Goal: Transaction & Acquisition: Purchase product/service

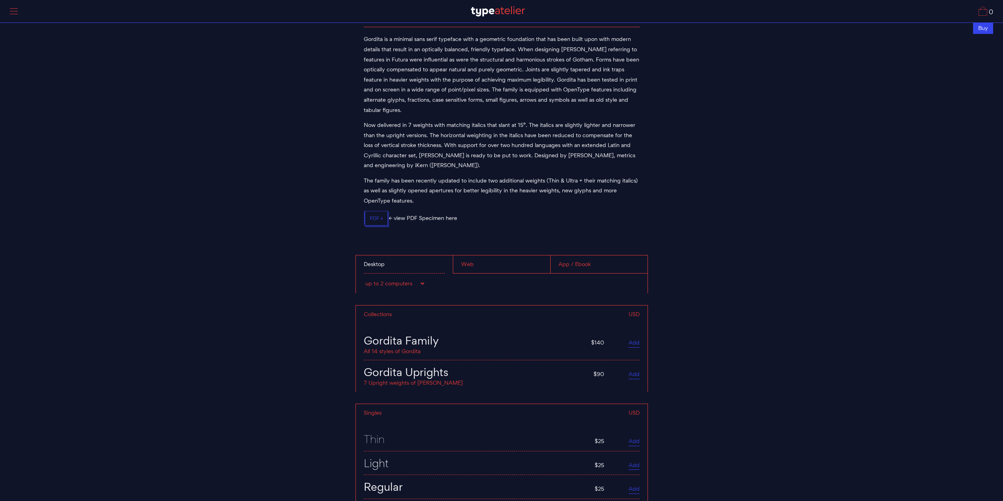
scroll to position [3269, 0]
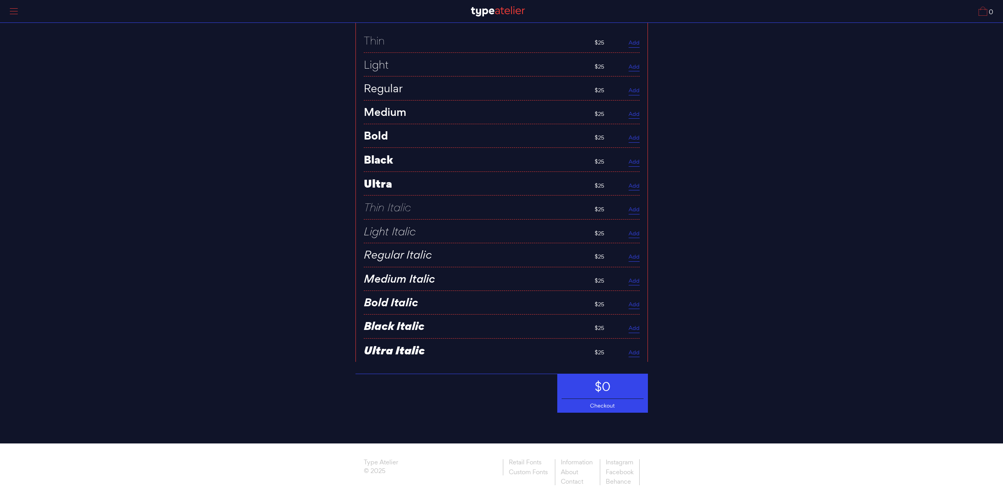
click at [603, 405] on div "Checkout" at bounding box center [603, 406] width 90 height 14
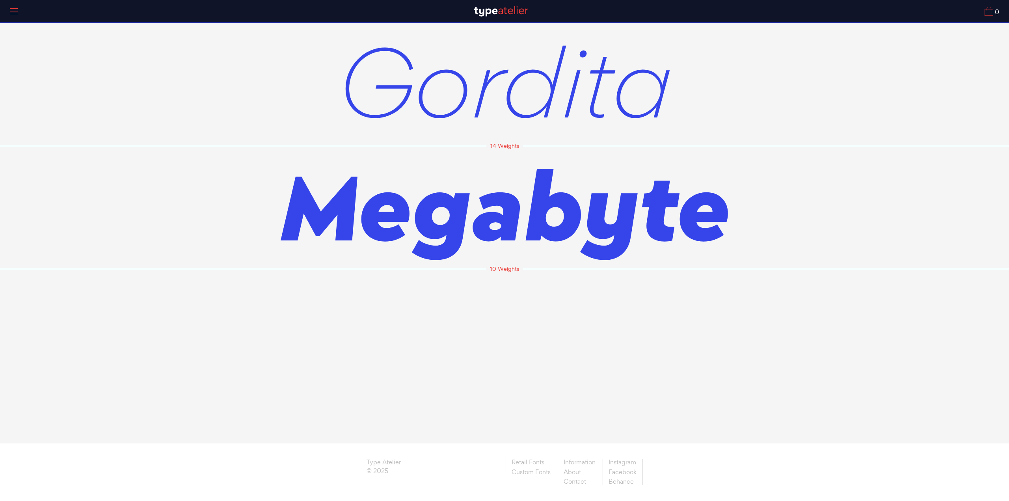
click at [498, 95] on span "Gordita" at bounding box center [504, 81] width 335 height 123
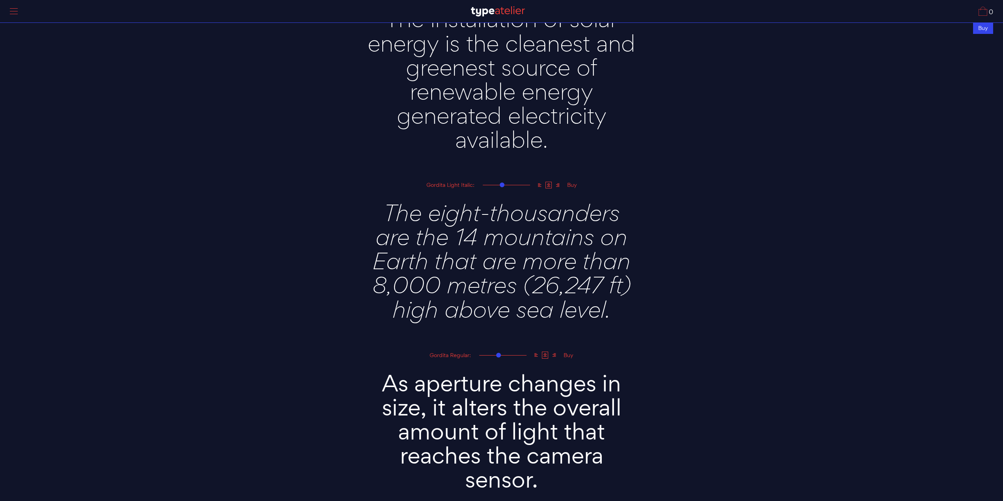
scroll to position [828, 0]
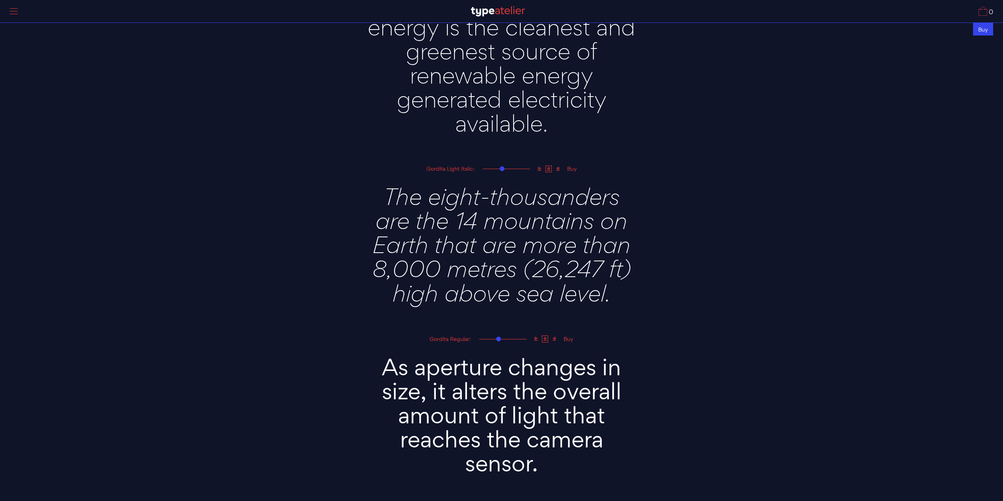
click at [984, 30] on div "Buy" at bounding box center [983, 28] width 20 height 13
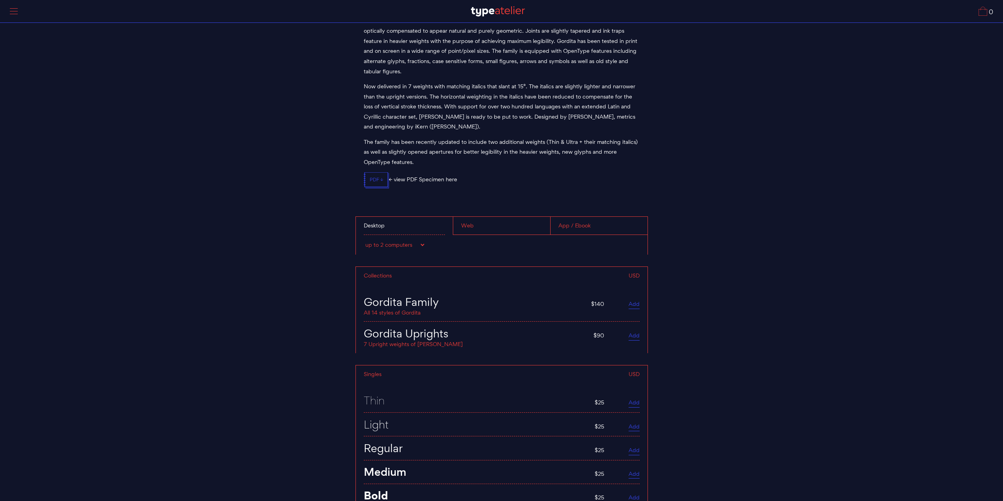
scroll to position [2850, 0]
